Goal: Task Accomplishment & Management: Use online tool/utility

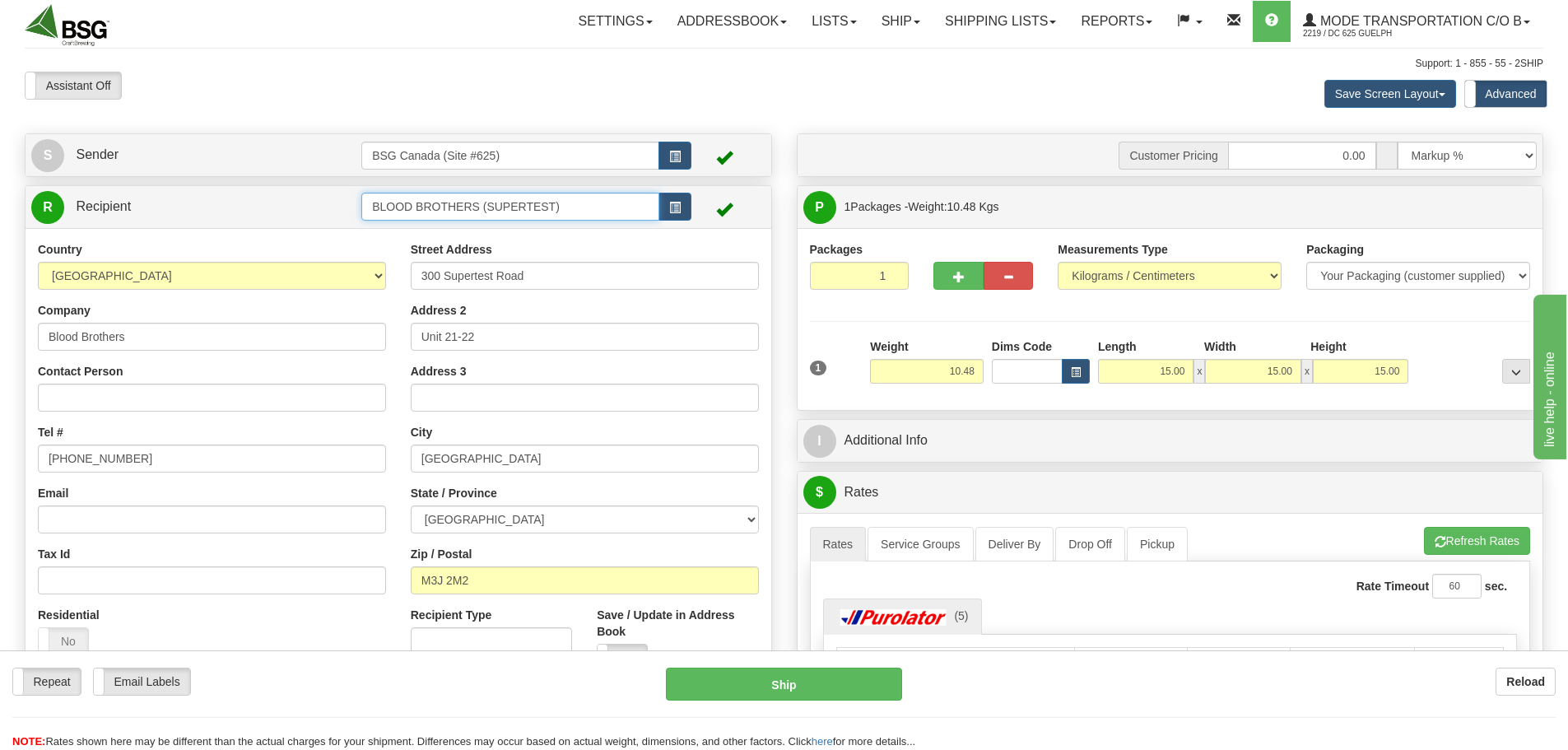
drag, startPoint x: 593, startPoint y: 207, endPoint x: 287, endPoint y: 180, distance: 307.2
click at [287, 180] on div "S Sender BSG Canada (Site #625)" at bounding box center [399, 471] width 772 height 675
click at [428, 224] on div "LEFT FIELD" at bounding box center [508, 232] width 283 height 18
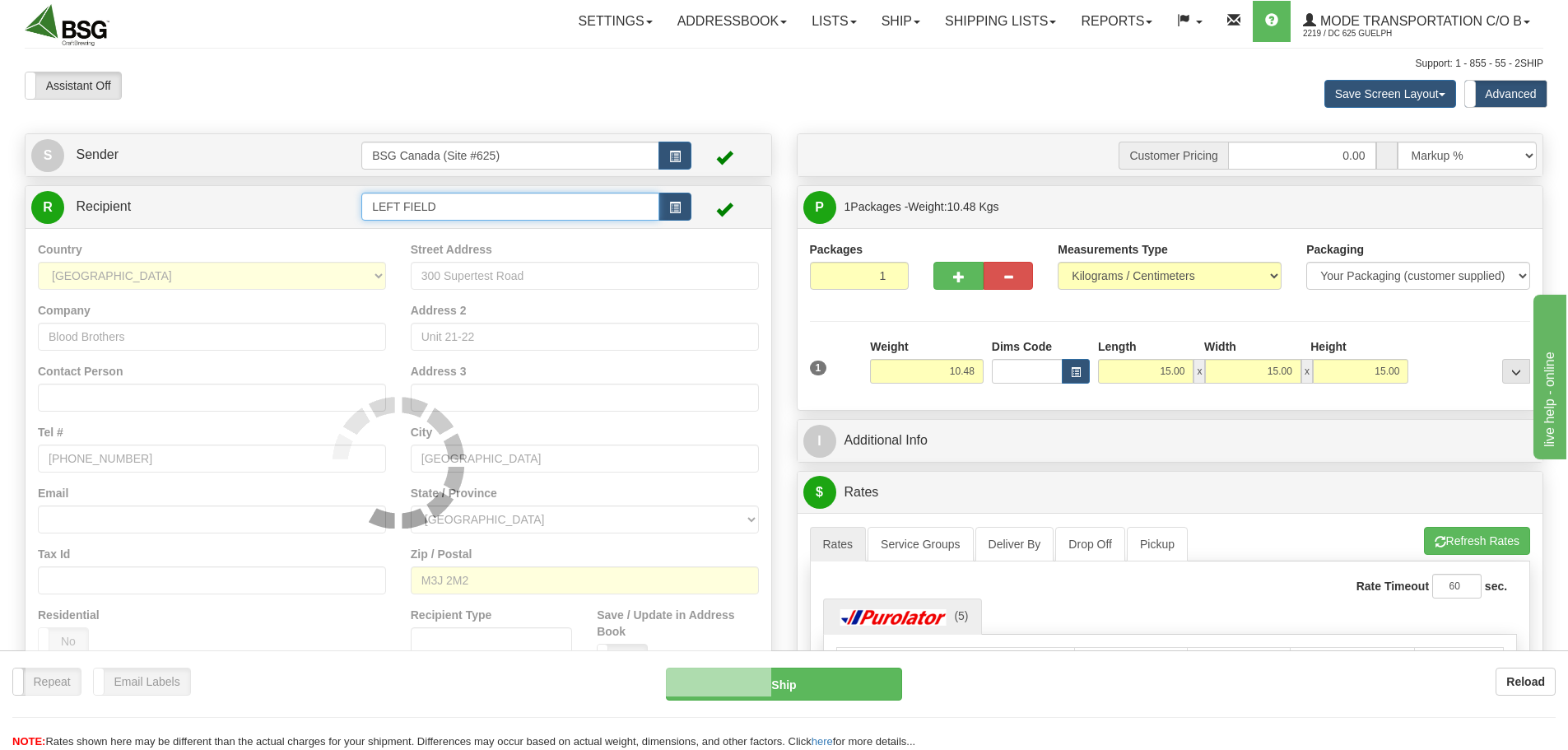
type input "LEFT FIELD"
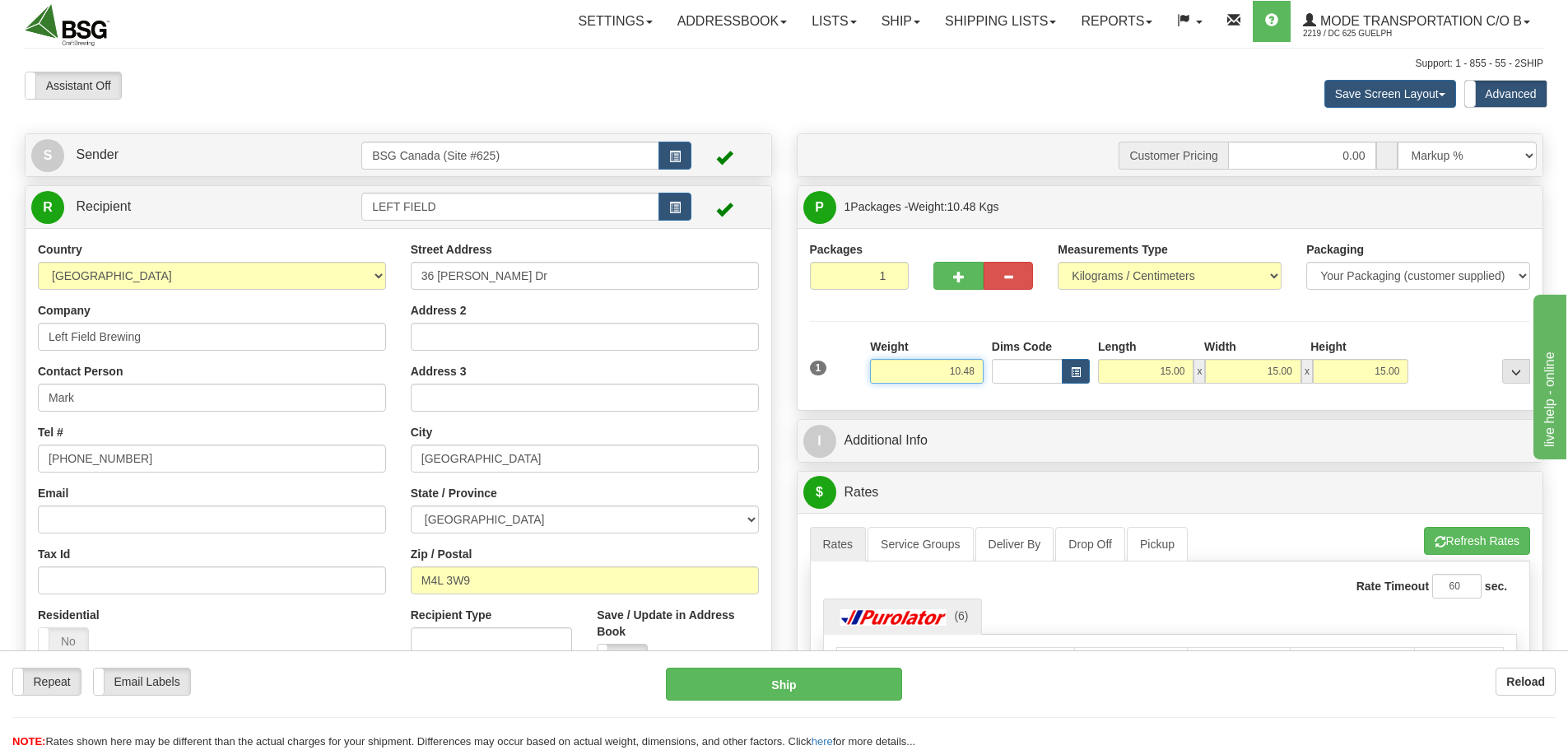
drag, startPoint x: 940, startPoint y: 372, endPoint x: 1059, endPoint y: 382, distance: 119.4
click at [1059, 383] on div "1 Weight 10.48 Dims Code x x" at bounding box center [1170, 367] width 729 height 59
paste input "2510"
type input "10.25"
click at [1438, 362] on div at bounding box center [1473, 361] width 122 height 45
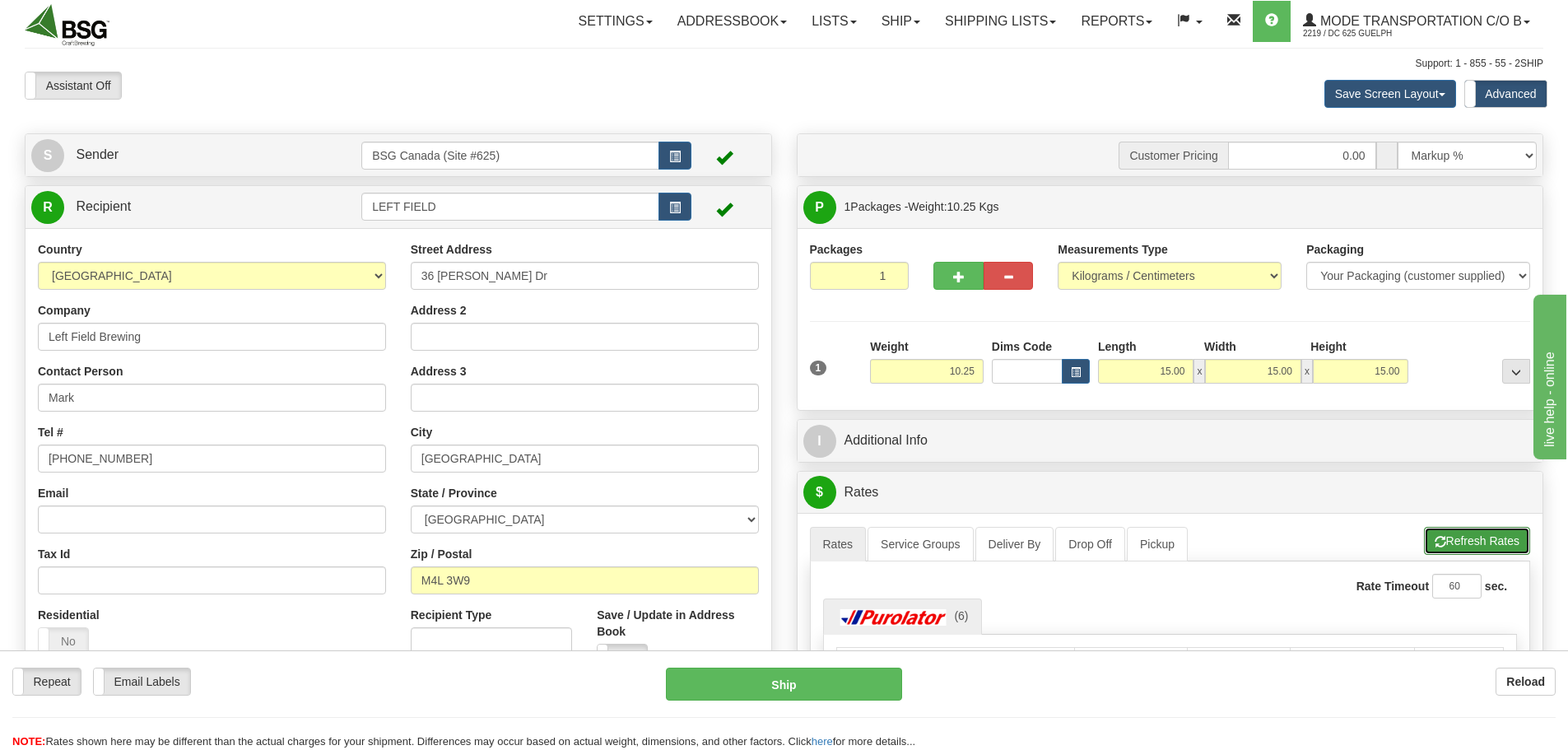
click at [1480, 538] on button "Refresh Rates" at bounding box center [1477, 540] width 106 height 28
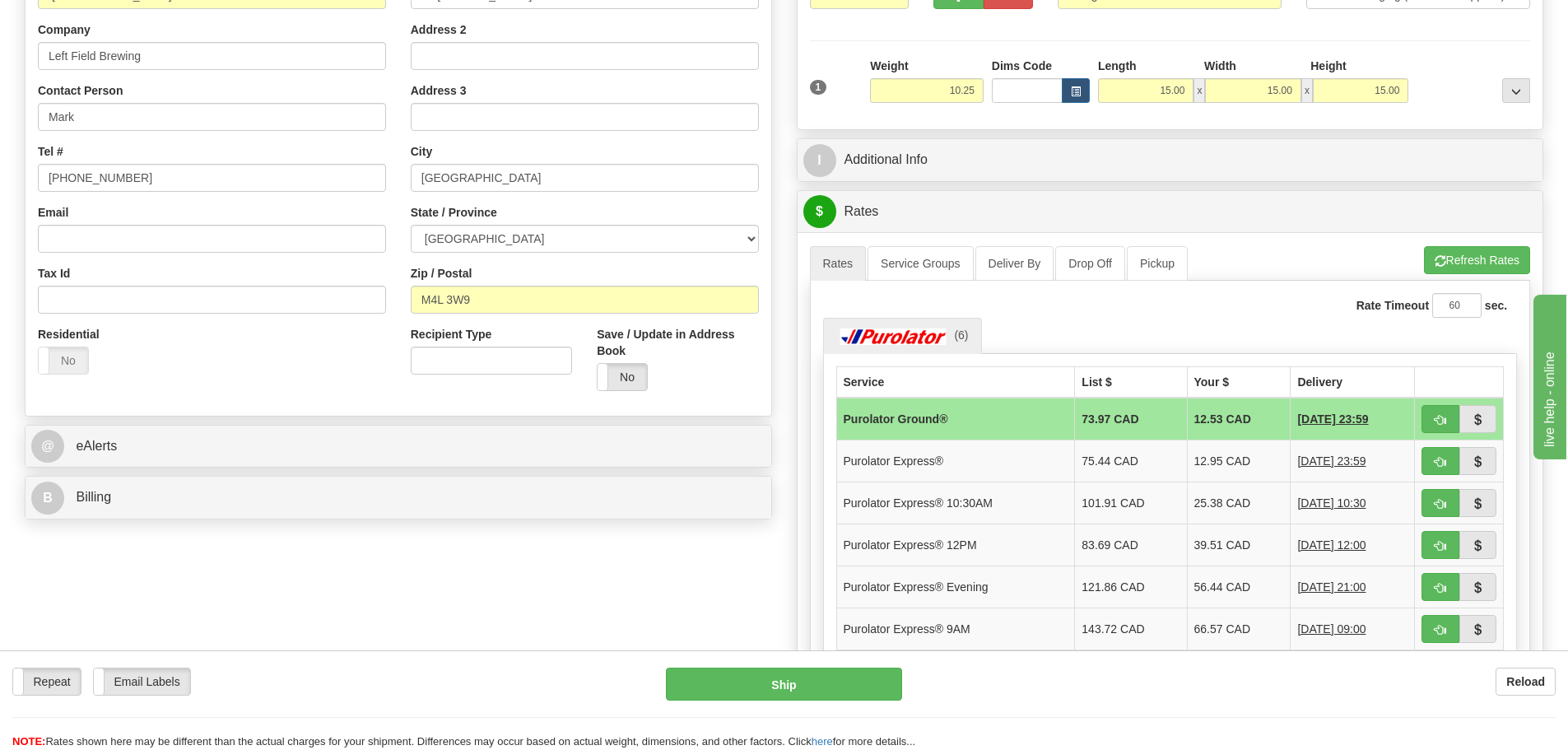
scroll to position [330, 0]
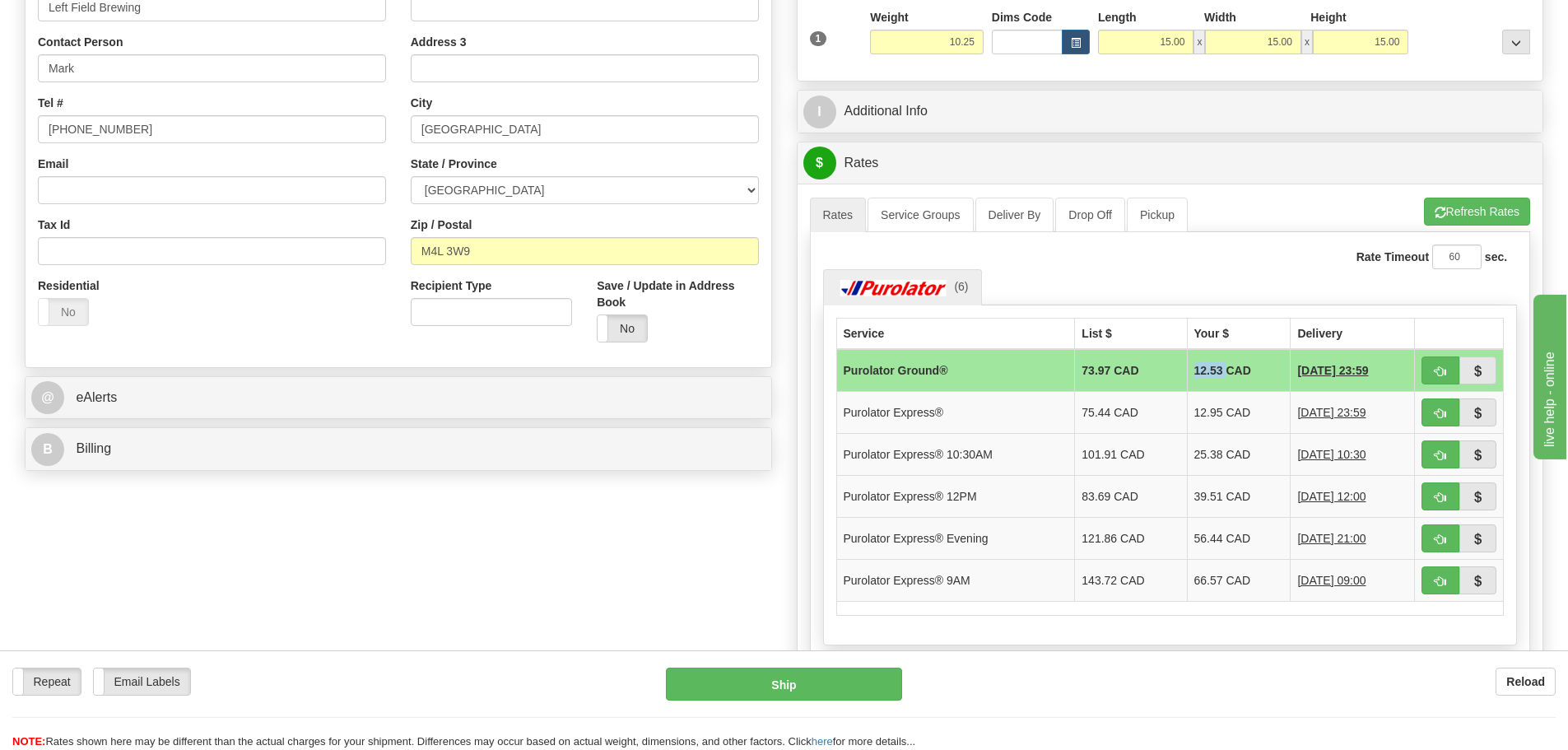
drag, startPoint x: 1180, startPoint y: 375, endPoint x: 1209, endPoint y: 375, distance: 29.0
click at [1209, 375] on td "12.53 CAD" at bounding box center [1239, 371] width 104 height 43
copy td "12.53"
